Goal: Transaction & Acquisition: Purchase product/service

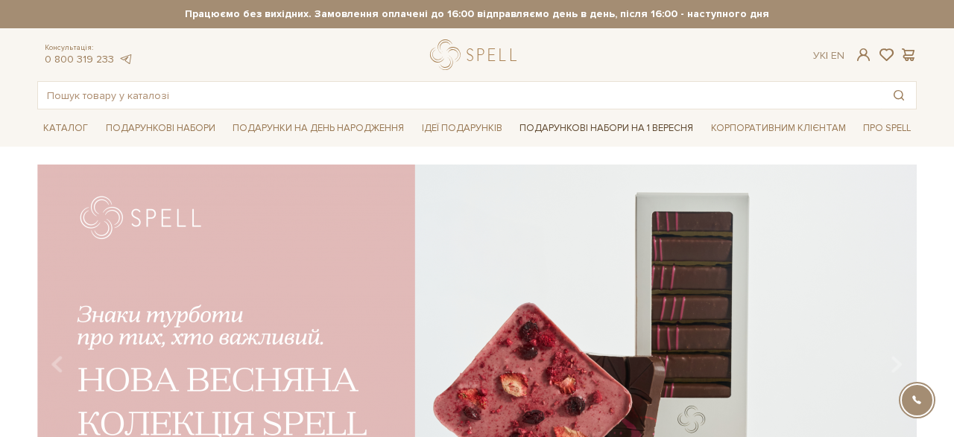
click at [536, 124] on link "Подарункові набори на 1 Вересня" at bounding box center [605, 127] width 185 height 25
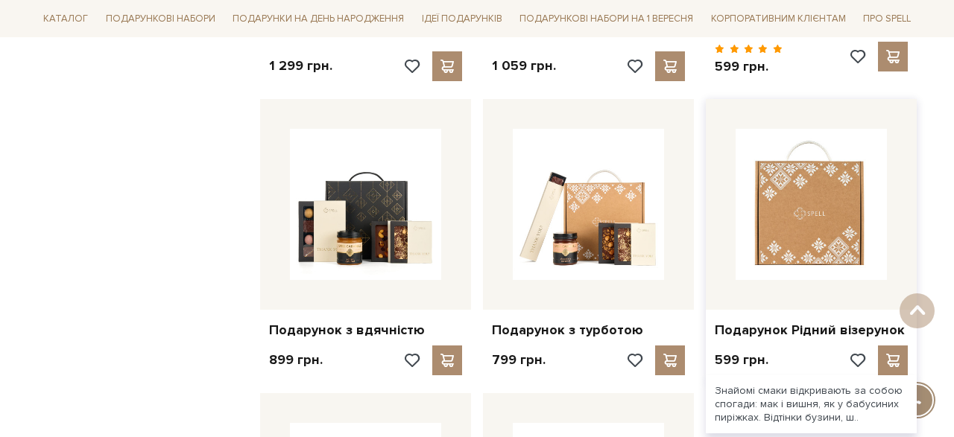
scroll to position [1503, 0]
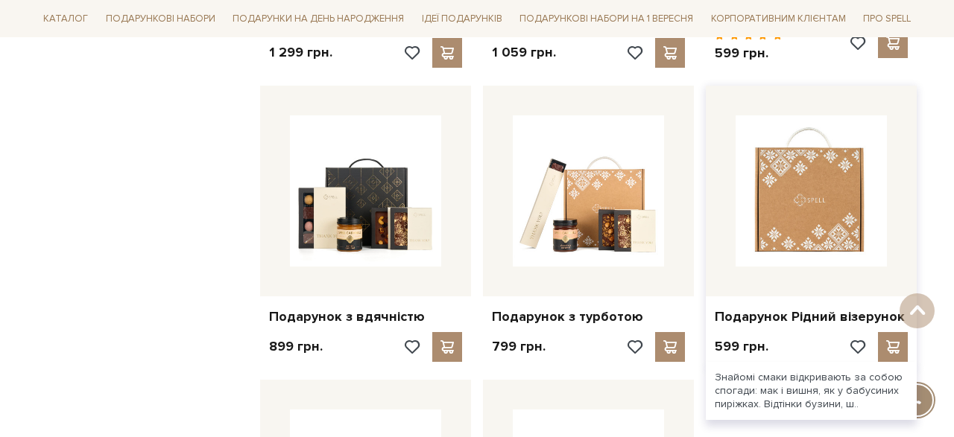
click at [782, 208] on img at bounding box center [810, 190] width 151 height 151
